Goal: Task Accomplishment & Management: Use online tool/utility

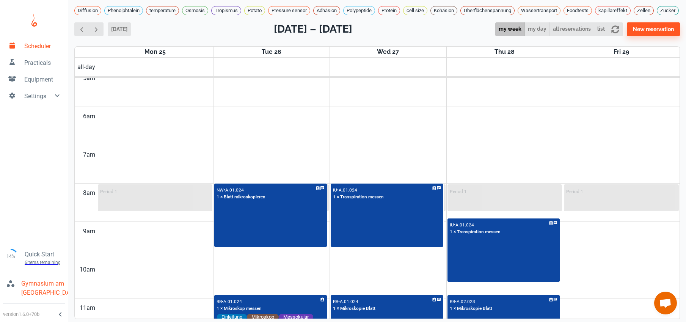
scroll to position [192, 0]
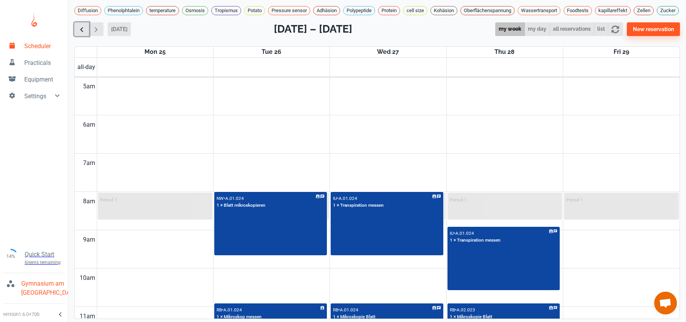
click at [84, 33] on span "button" at bounding box center [82, 29] width 8 height 8
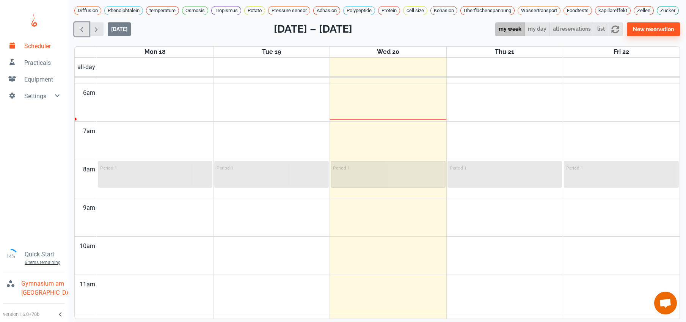
scroll to position [226, 0]
click at [619, 33] on icon "button" at bounding box center [615, 29] width 8 height 8
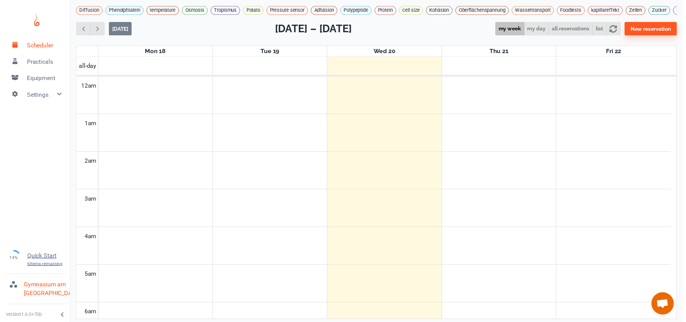
scroll to position [307, 0]
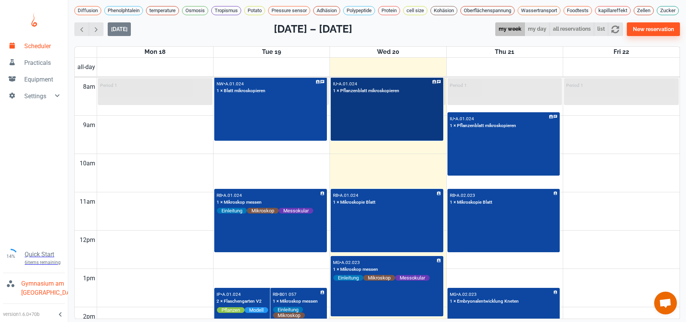
click at [373, 134] on div "IU • A.01.024 1 × Pflanzenblatt mikroskopieren" at bounding box center [386, 109] width 111 height 62
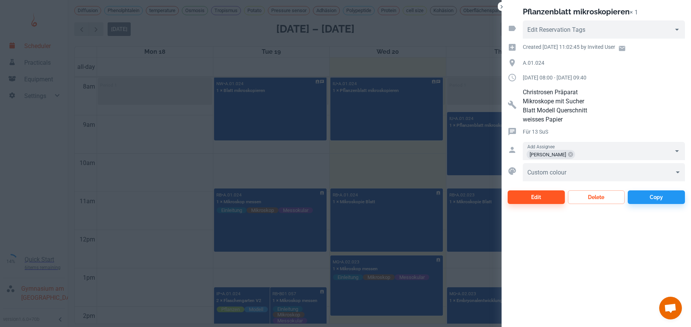
click at [379, 170] on div at bounding box center [345, 163] width 691 height 327
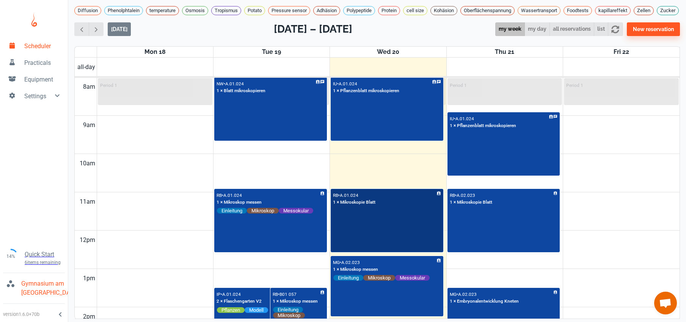
click at [394, 224] on div "RB • A.01.024 1 × Mikroskopie Blatt" at bounding box center [386, 220] width 111 height 62
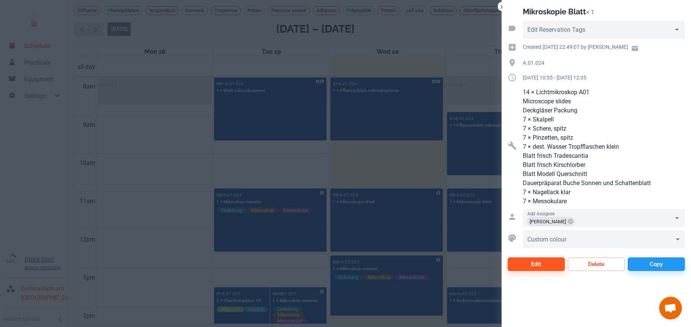
click at [399, 176] on div at bounding box center [345, 163] width 691 height 327
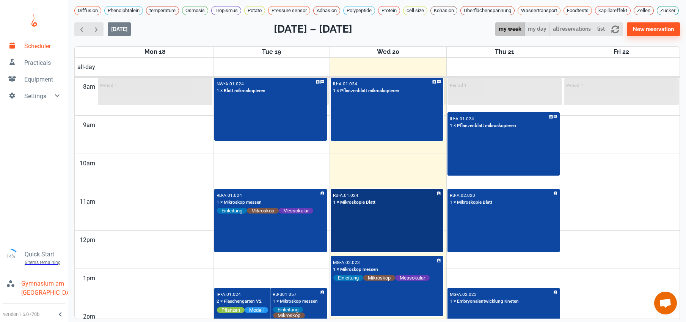
click at [402, 233] on div "RB • A.01.024 1 × Mikroskopie Blatt" at bounding box center [386, 220] width 111 height 62
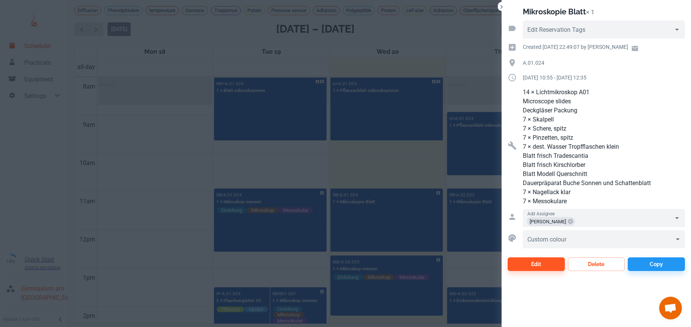
click at [393, 169] on div at bounding box center [345, 163] width 691 height 327
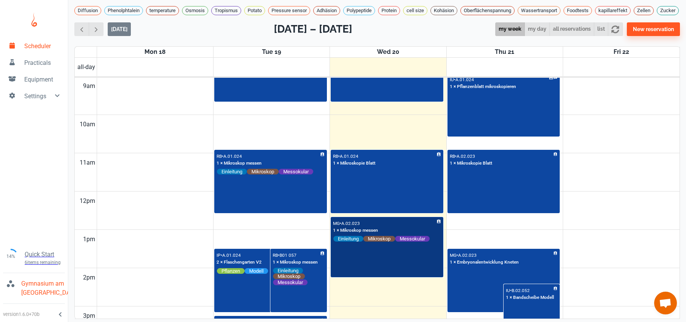
scroll to position [354, 0]
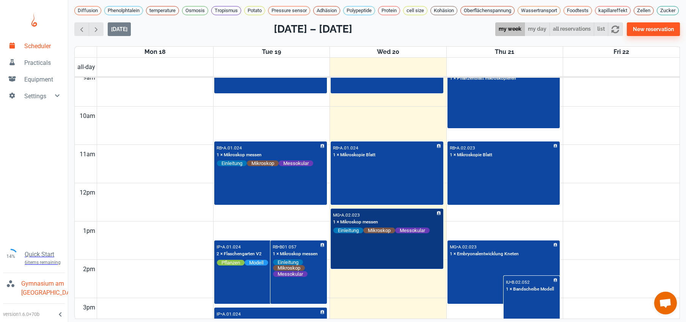
click at [384, 263] on div "MG • A.02.023 1 × Mikroskop messen Einleitung Mikroskop Messokular" at bounding box center [386, 238] width 111 height 59
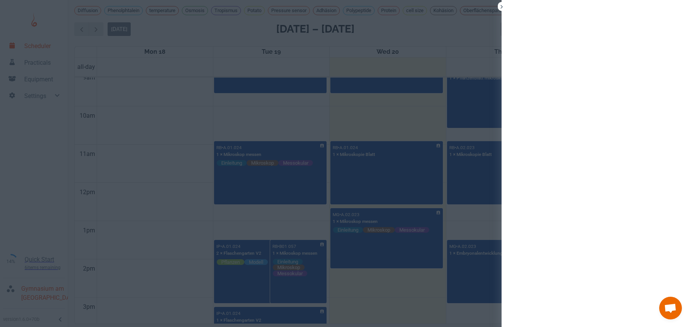
click at [94, 208] on div at bounding box center [345, 163] width 691 height 327
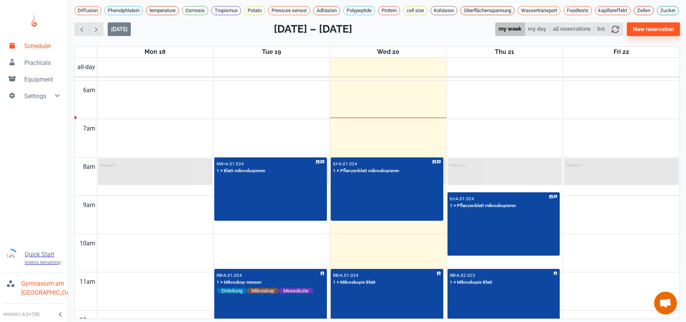
scroll to position [226, 0]
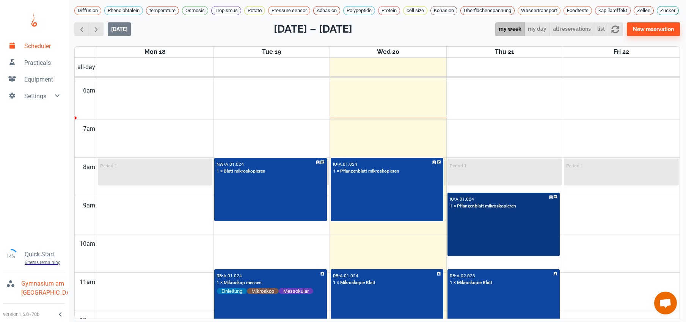
click at [486, 242] on div "IU • A.01.024 1 × Pflanzenblatt mikroskopieren" at bounding box center [503, 224] width 111 height 62
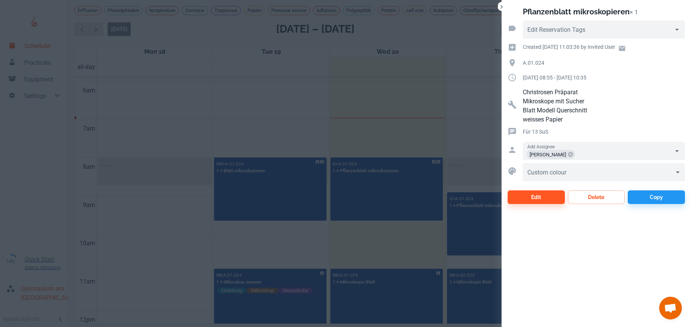
click at [97, 211] on div at bounding box center [345, 163] width 691 height 327
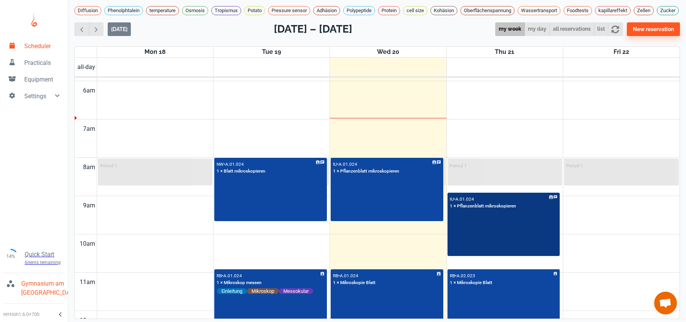
click at [476, 246] on div "IU • A.01.024 1 × Pflanzenblatt mikroskopieren" at bounding box center [503, 224] width 111 height 62
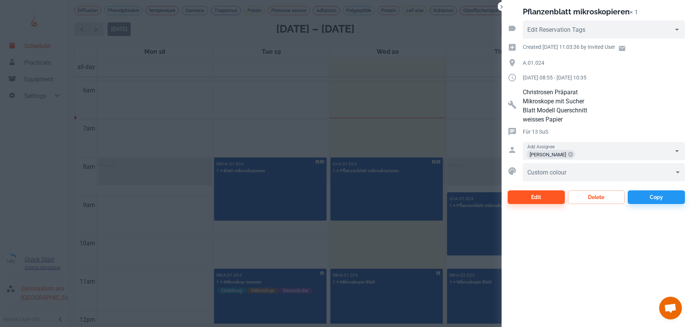
click at [402, 309] on div at bounding box center [345, 163] width 691 height 327
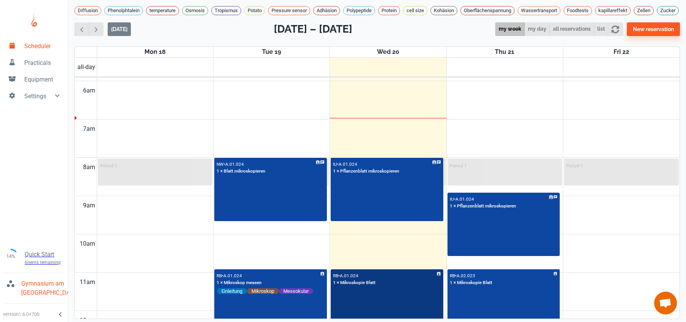
click at [402, 308] on div "RB • A.01.024 1 × Mikroskopie Blatt" at bounding box center [386, 301] width 111 height 62
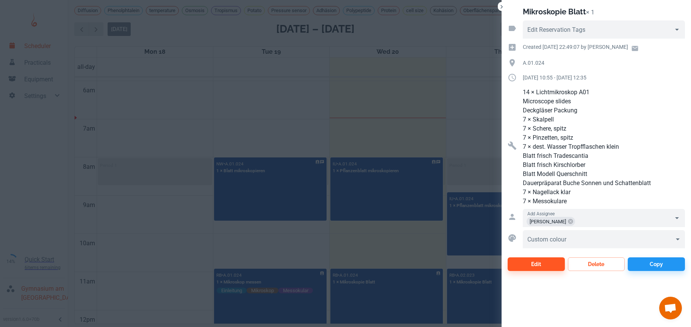
click at [263, 109] on div at bounding box center [345, 163] width 691 height 327
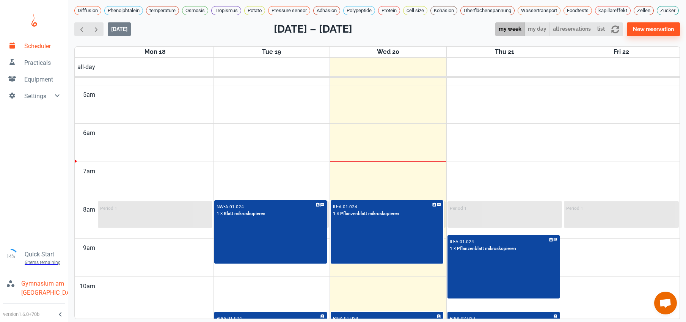
scroll to position [64, 0]
